Goal: Task Accomplishment & Management: Use online tool/utility

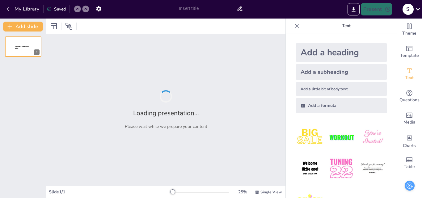
type input "Tradición traslativa de dominio"
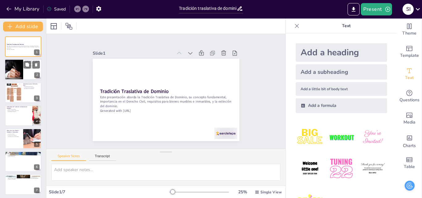
click at [14, 66] on div at bounding box center [14, 70] width 19 height 22
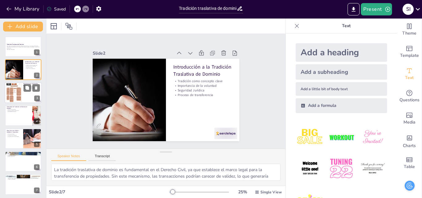
click at [18, 90] on div at bounding box center [13, 93] width 15 height 20
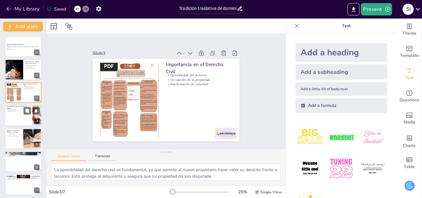
click at [16, 116] on div at bounding box center [23, 115] width 37 height 21
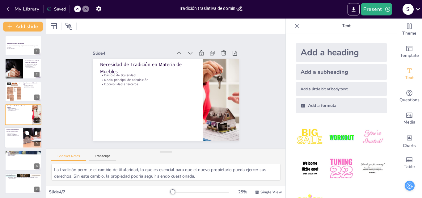
click at [18, 136] on p "Cumplimiento de formalidades" at bounding box center [13, 135] width 15 height 1
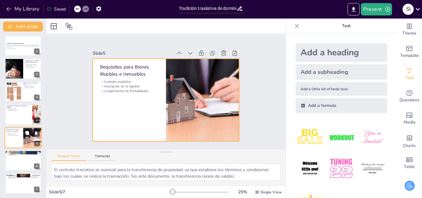
scroll to position [2, 0]
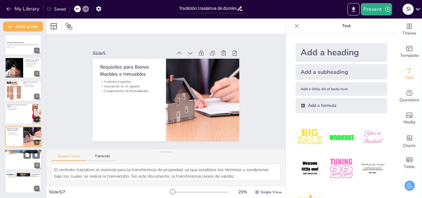
click at [16, 158] on div at bounding box center [23, 159] width 37 height 21
type textarea "Comprender los diferentes tipos de extinción del dominio es crucial para los pr…"
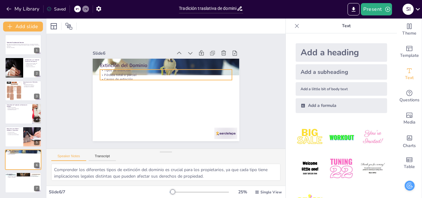
click at [126, 71] on p "Pérdida total o parcial" at bounding box center [176, 104] width 101 height 92
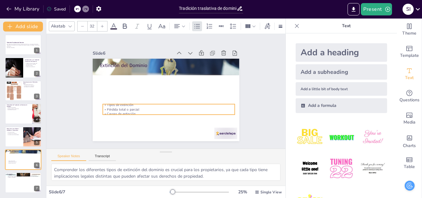
click at [116, 106] on p "Pérdida total o parcial" at bounding box center [151, 81] width 92 height 101
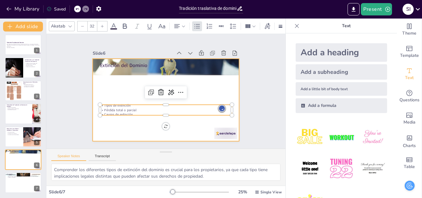
click at [93, 76] on div at bounding box center [166, 100] width 147 height 82
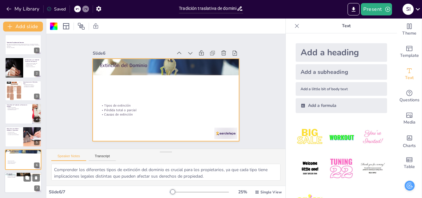
click at [16, 178] on p "La tradición traslativa de dominio es un proceso crucial para la transferencia …" at bounding box center [22, 176] width 33 height 3
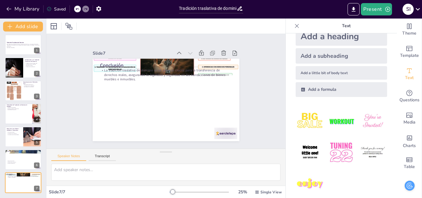
scroll to position [23, 0]
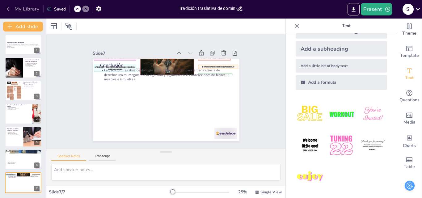
click at [7, 11] on icon "button" at bounding box center [9, 9] width 6 height 6
